Goal: Task Accomplishment & Management: Complete application form

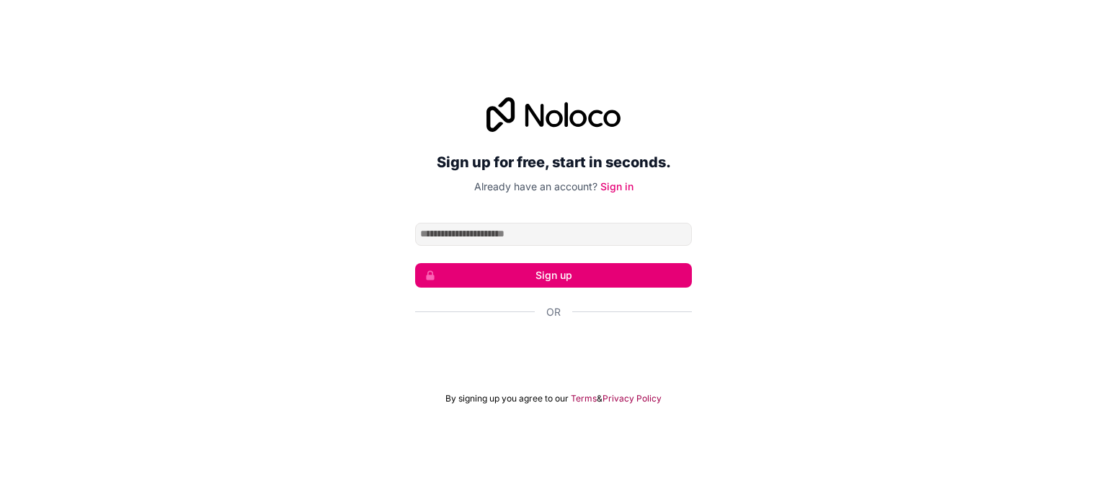
click at [556, 233] on input "Email address" at bounding box center [553, 234] width 277 height 23
type input "**********"
click button "Sign up" at bounding box center [553, 275] width 277 height 24
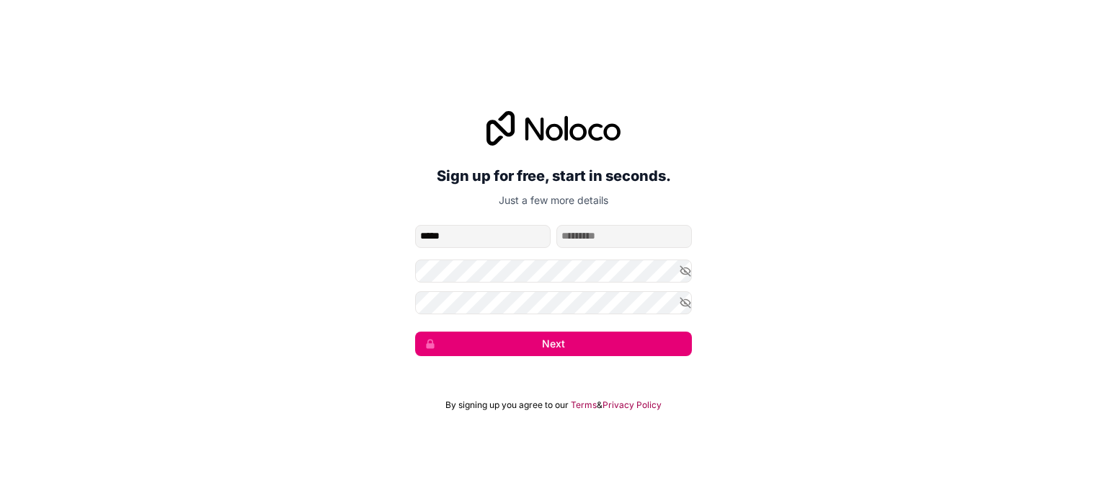
type input "*****"
type input "*"
type input "*****"
click at [686, 269] on icon "button" at bounding box center [685, 270] width 13 height 13
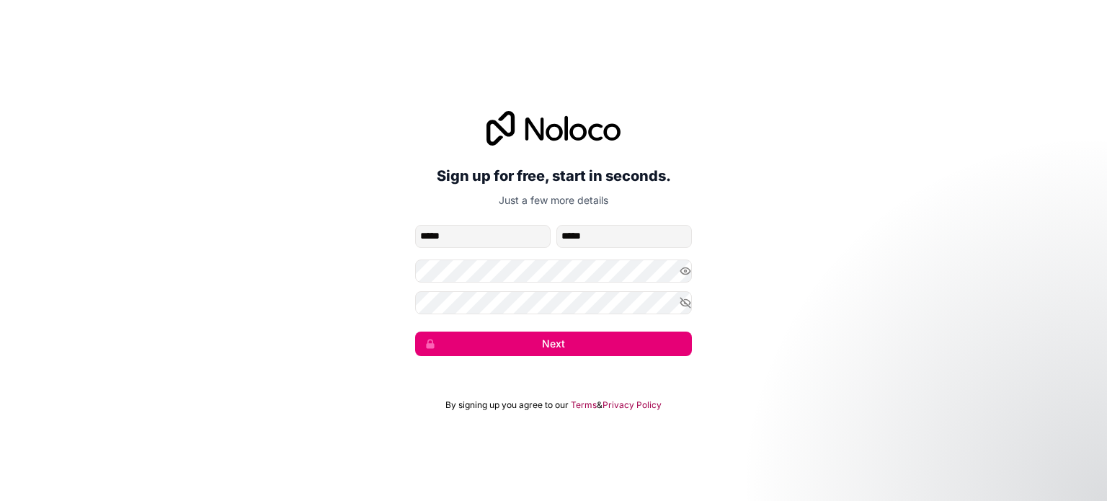
click at [590, 344] on button "Next" at bounding box center [553, 343] width 277 height 24
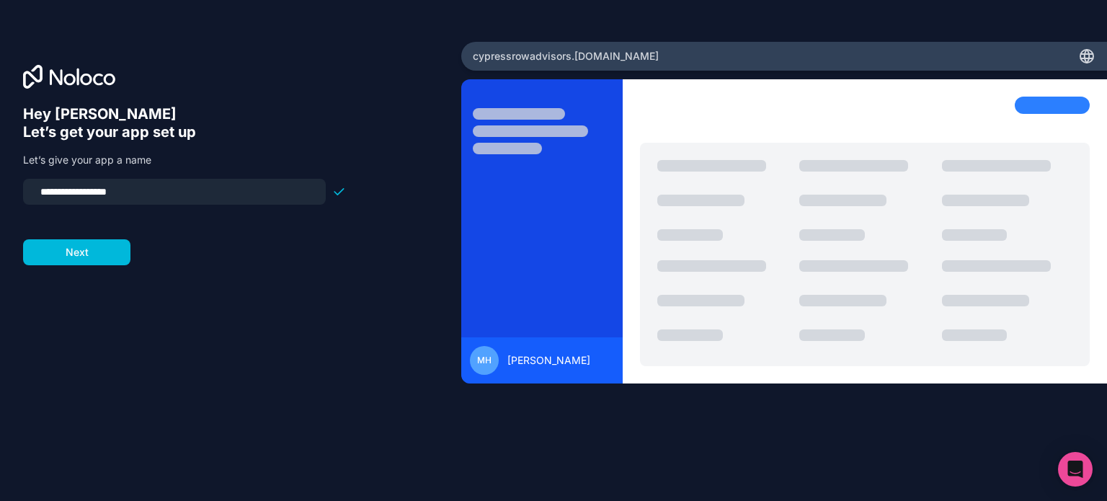
click at [152, 197] on input "**********" at bounding box center [174, 192] width 285 height 20
click at [102, 253] on button "Next" at bounding box center [76, 252] width 107 height 26
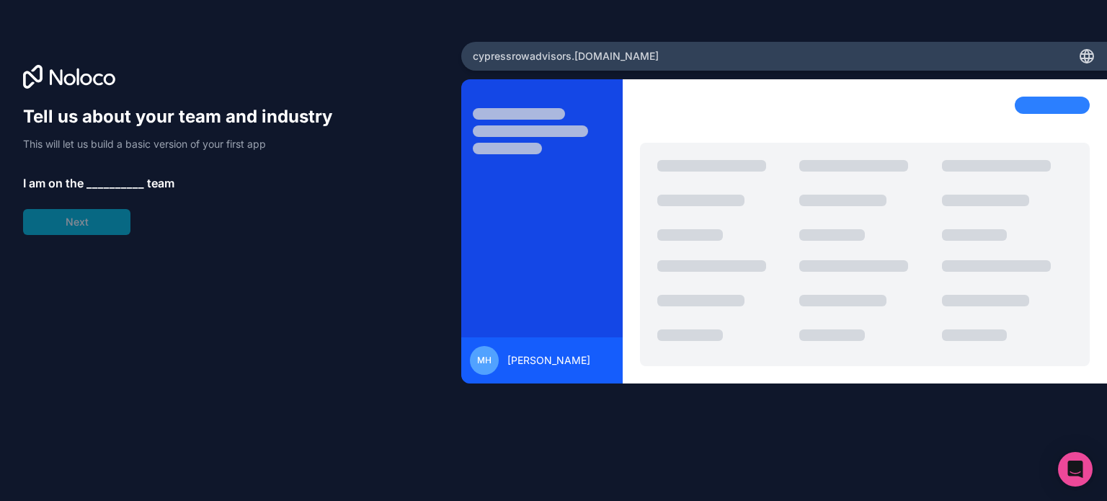
click at [123, 177] on span "__________" at bounding box center [115, 182] width 58 height 17
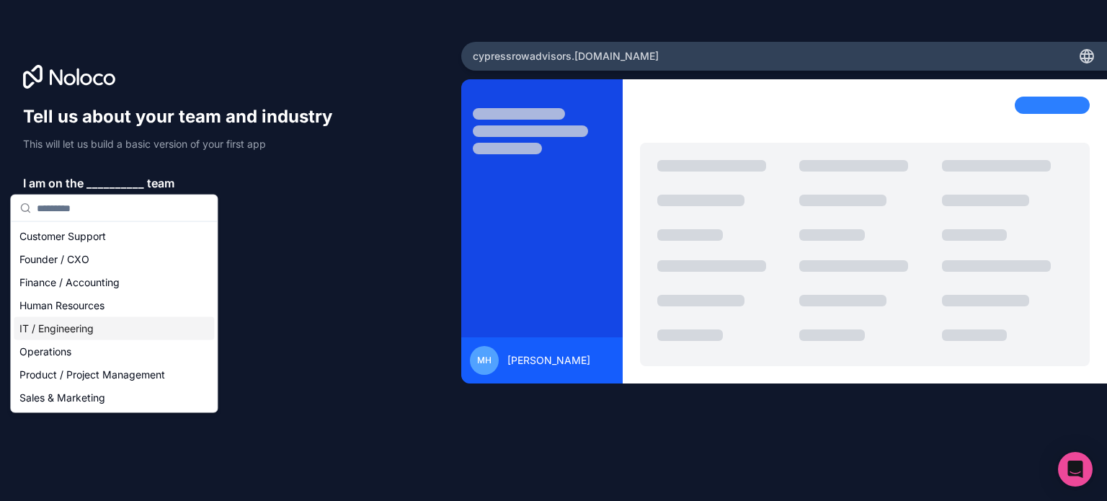
click at [90, 334] on div "IT / Engineering" at bounding box center [114, 328] width 200 height 23
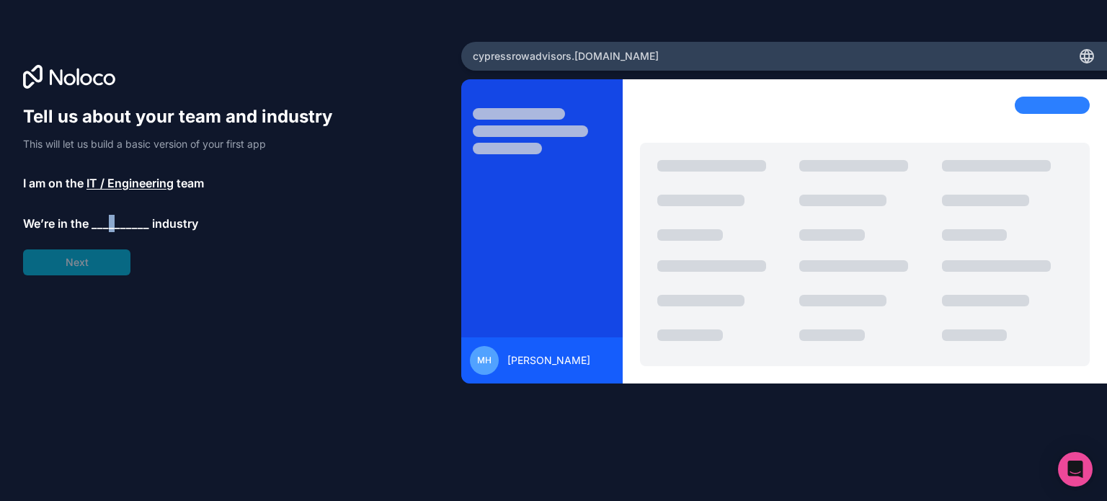
click at [111, 222] on span "__________" at bounding box center [121, 223] width 58 height 17
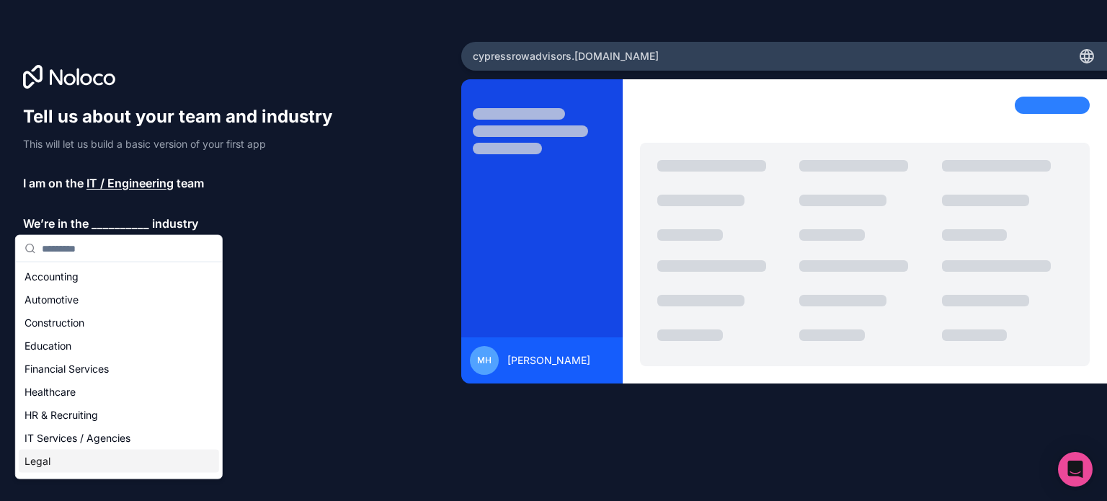
click at [50, 459] on div "Legal" at bounding box center [119, 461] width 200 height 23
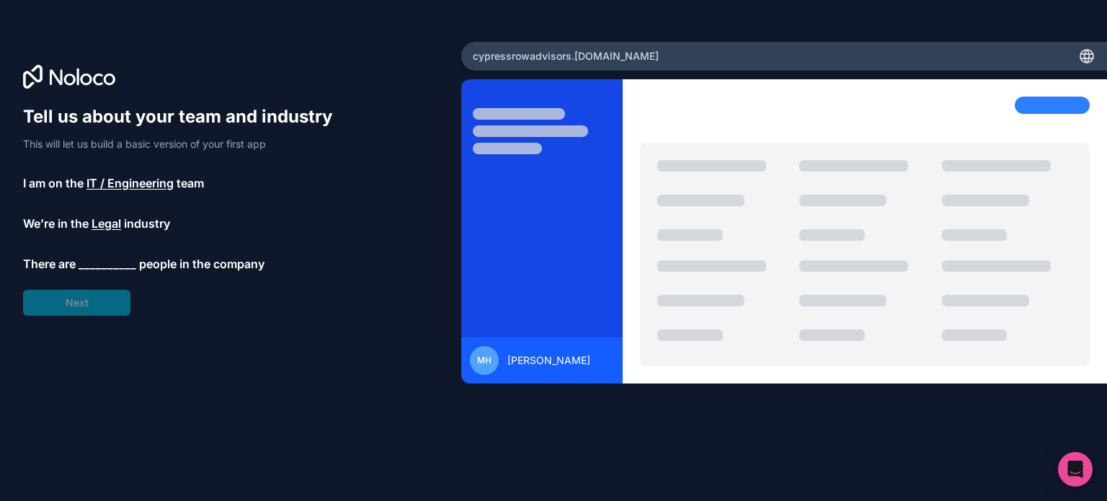
click at [96, 269] on span "__________" at bounding box center [108, 263] width 58 height 17
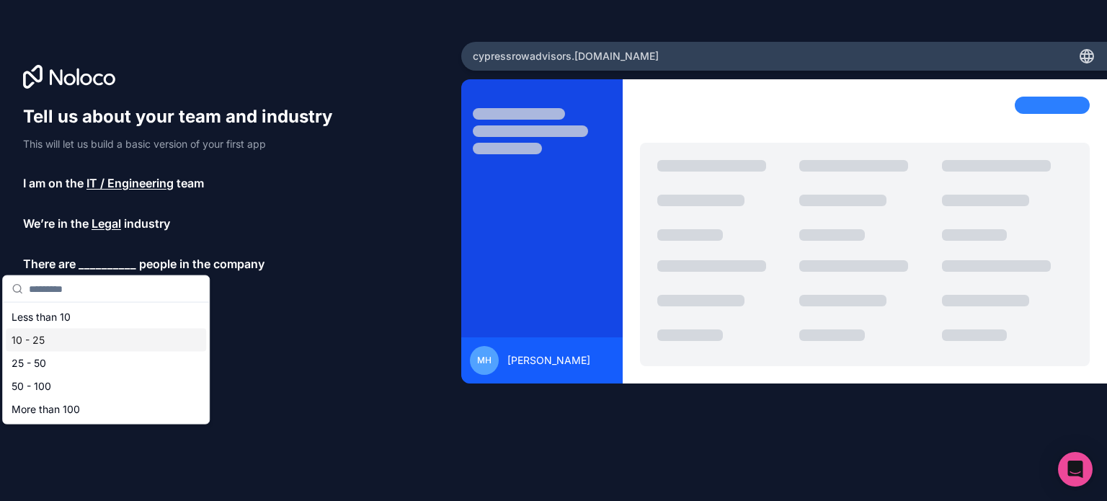
click at [61, 336] on div "10 - 25" at bounding box center [106, 340] width 200 height 23
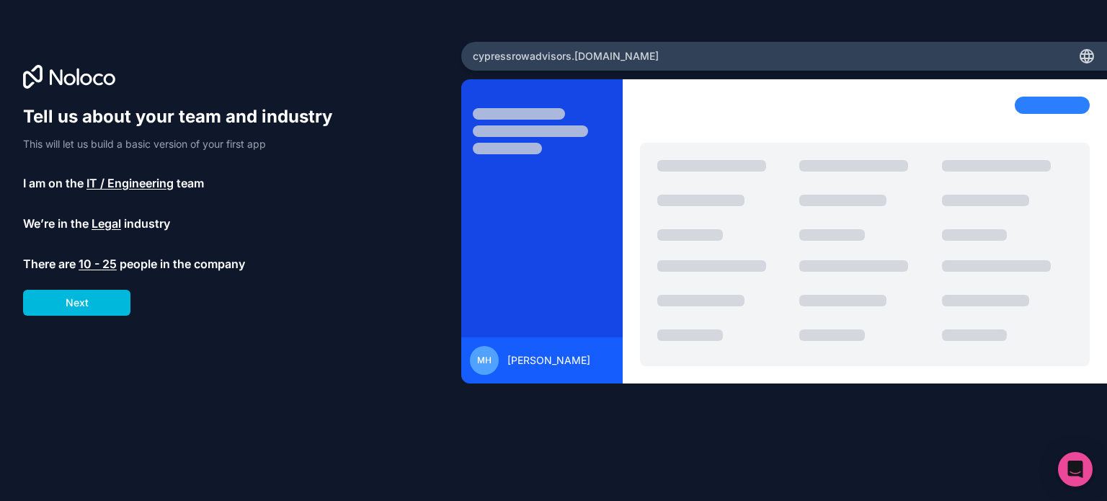
click at [84, 305] on button "Next" at bounding box center [76, 303] width 107 height 26
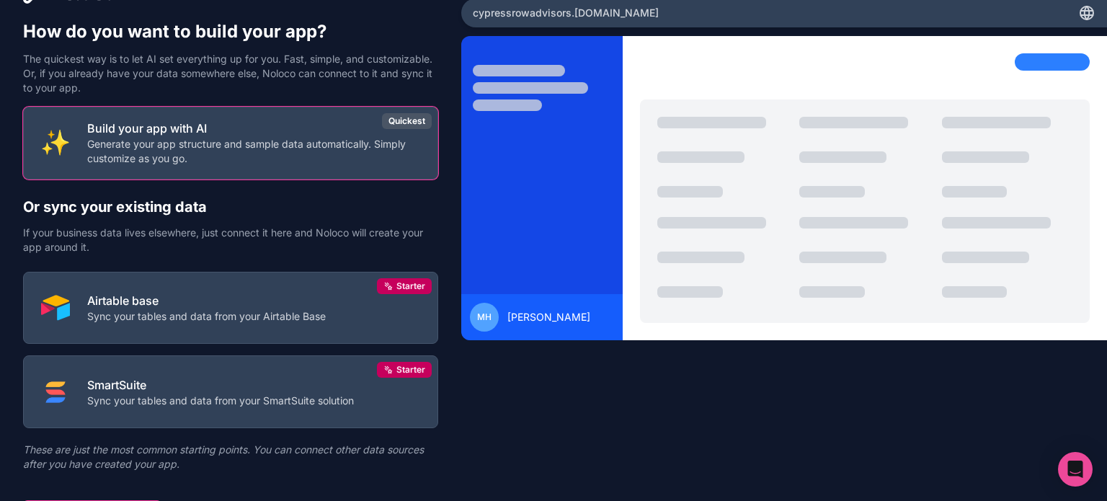
scroll to position [67, 0]
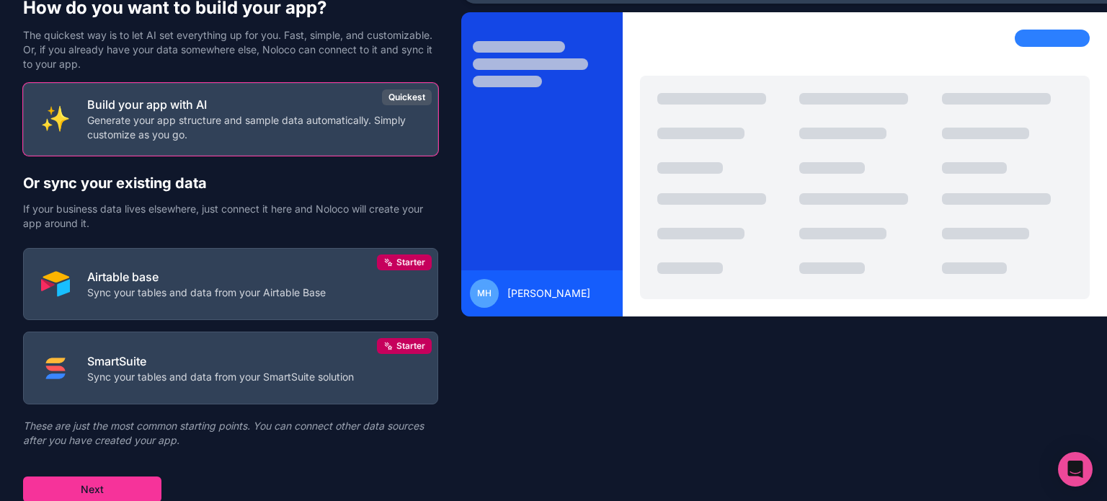
click at [243, 275] on p "Airtable base" at bounding box center [206, 276] width 238 height 17
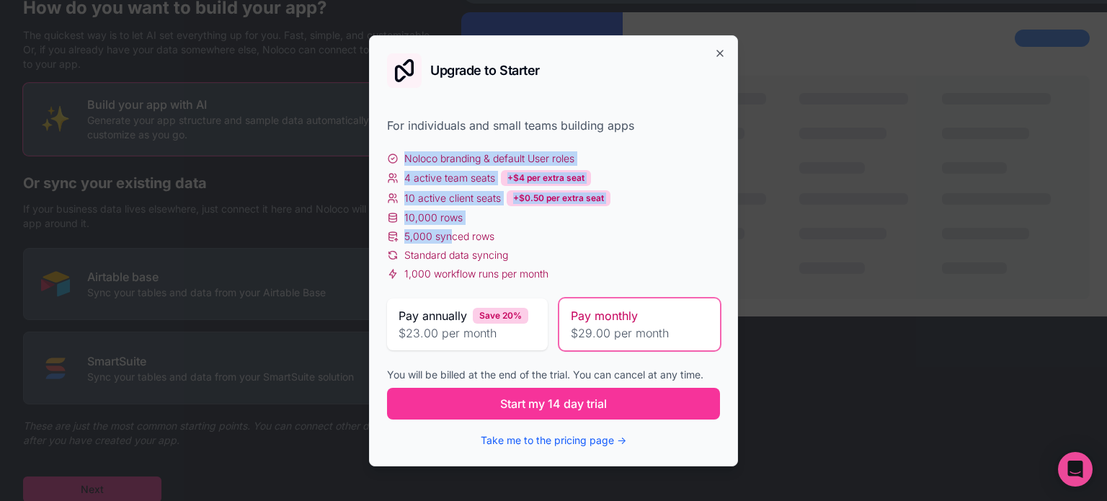
drag, startPoint x: 406, startPoint y: 145, endPoint x: 450, endPoint y: 240, distance: 104.5
click at [450, 239] on div "For individuals and small teams building apps Noloco branding & default User ro…" at bounding box center [553, 282] width 333 height 331
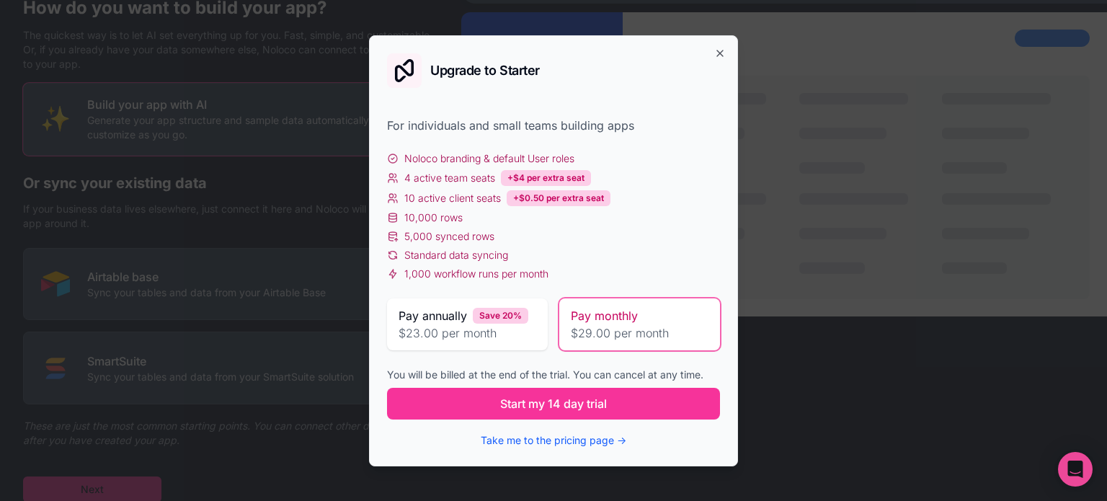
click at [478, 241] on span "5,000 synced rows" at bounding box center [449, 236] width 90 height 14
